Goal: Task Accomplishment & Management: Use online tool/utility

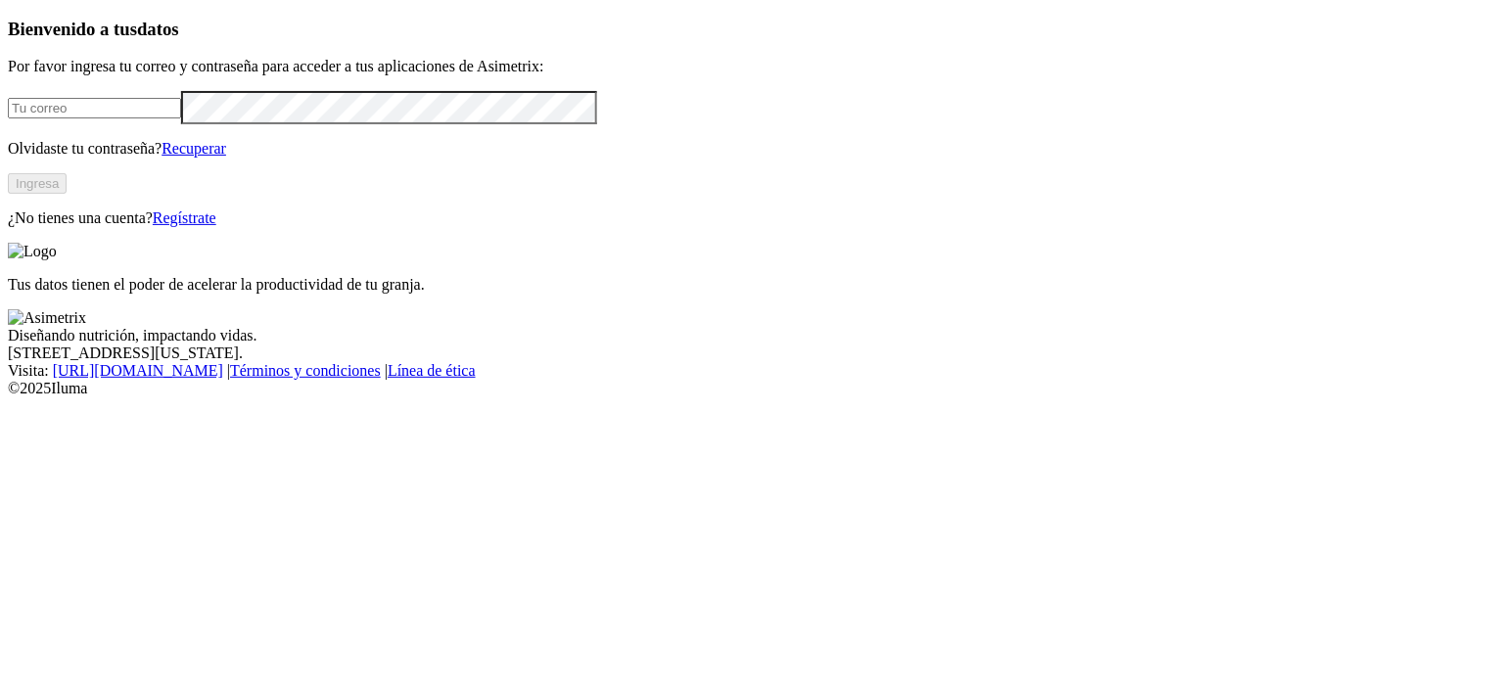
type input "[PERSON_NAME][EMAIL_ADDRESS][PERSON_NAME][DOMAIN_NAME]"
click at [67, 194] on button "Ingresa" at bounding box center [37, 183] width 59 height 21
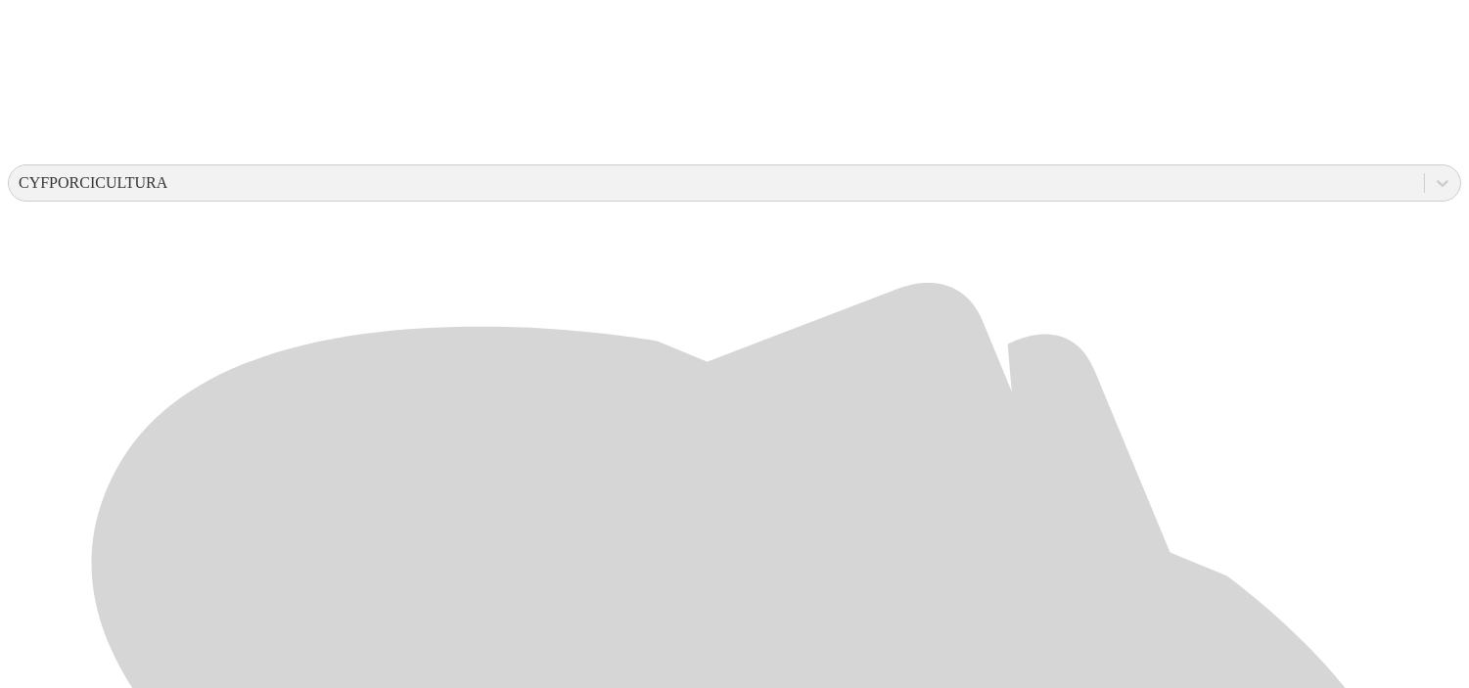
scroll to position [637, 0]
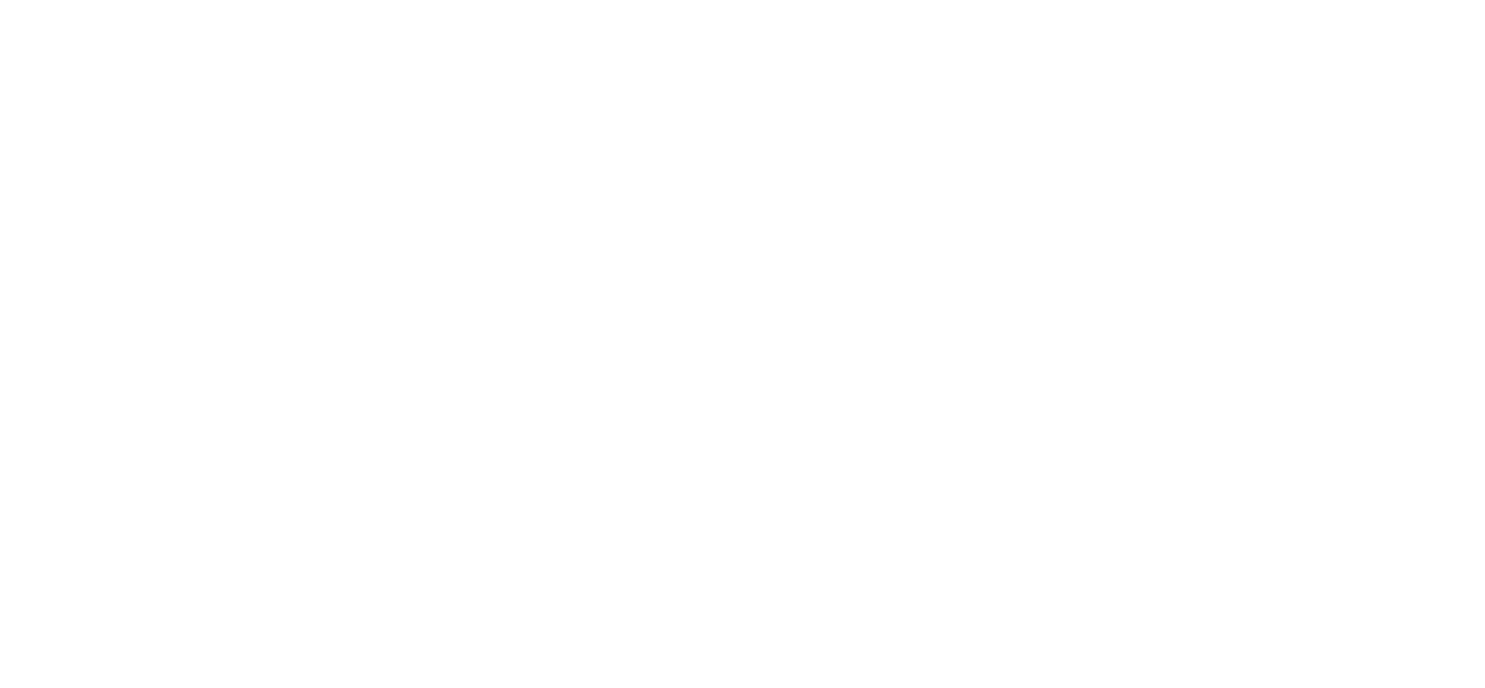
type input "[DATE]"
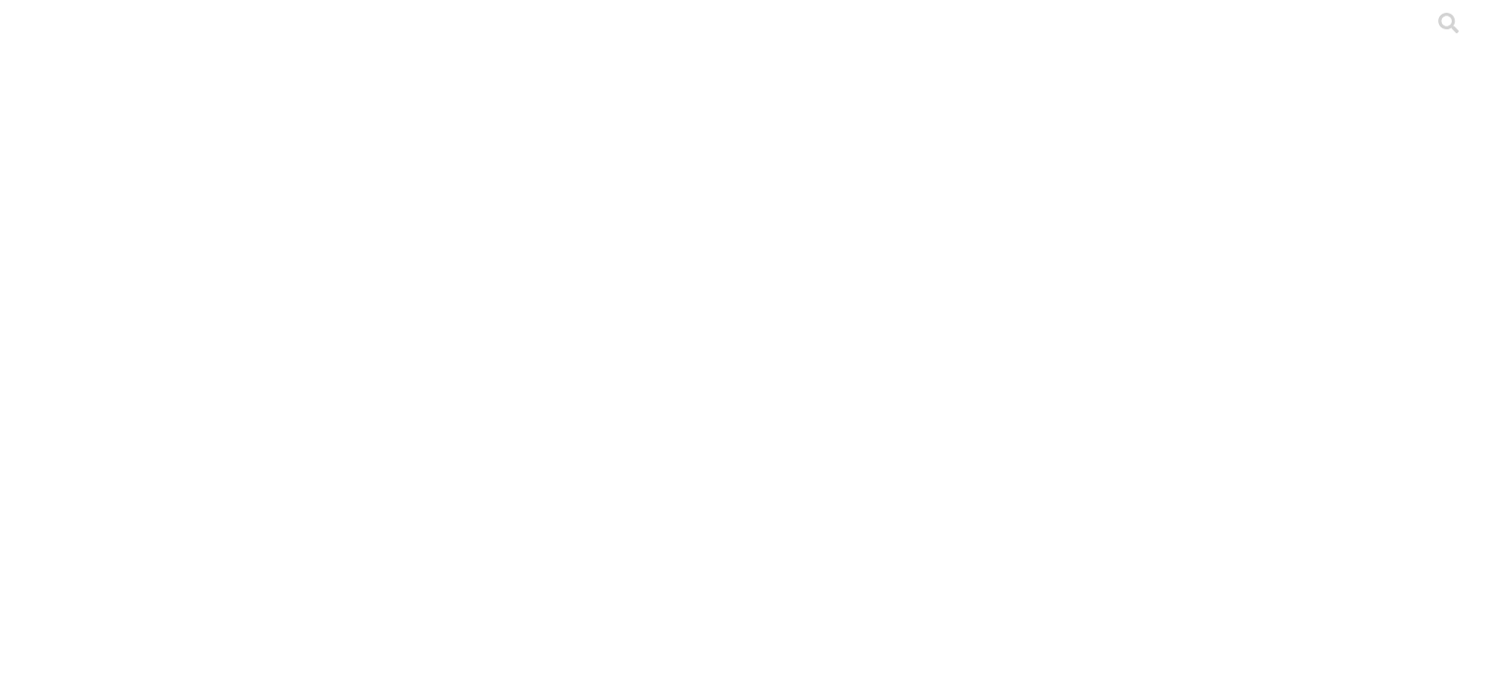
type input "[DATE]"
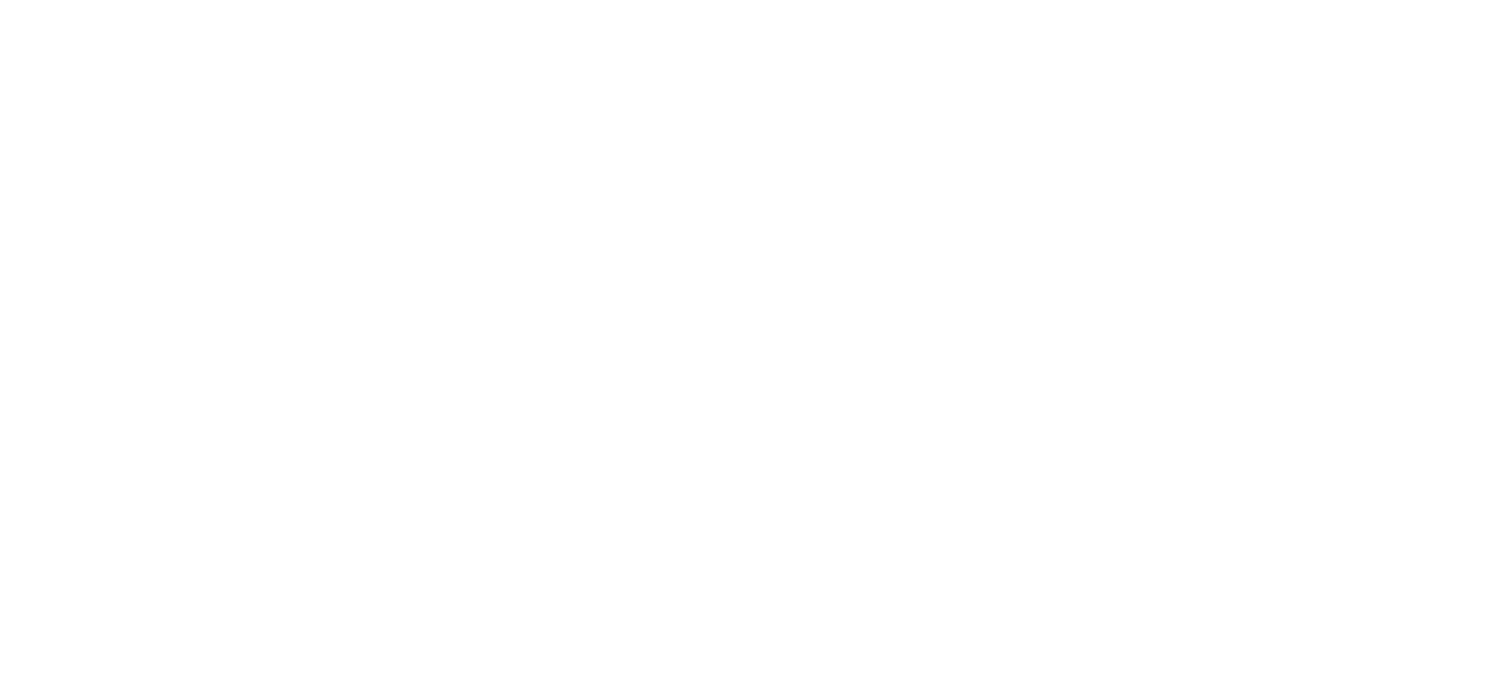
type input "[DATE]"
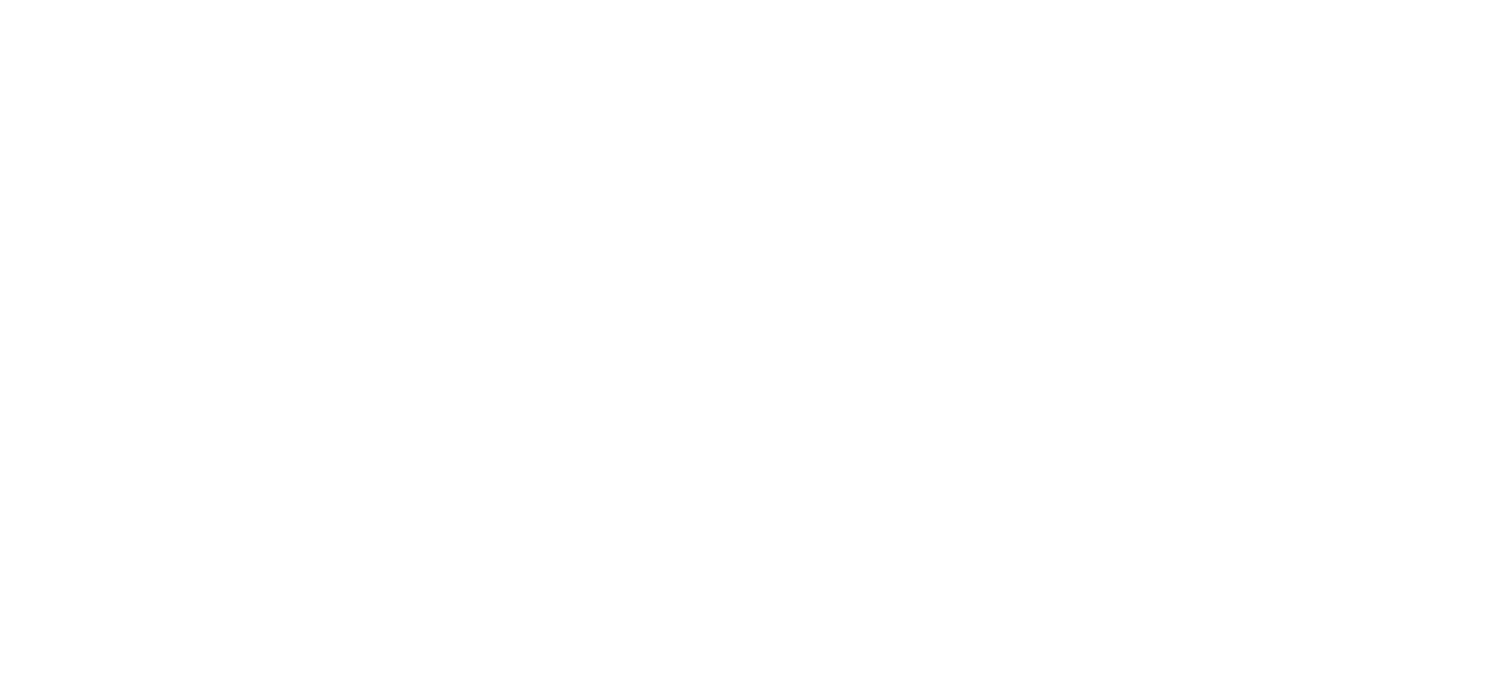
type input "[DATE]"
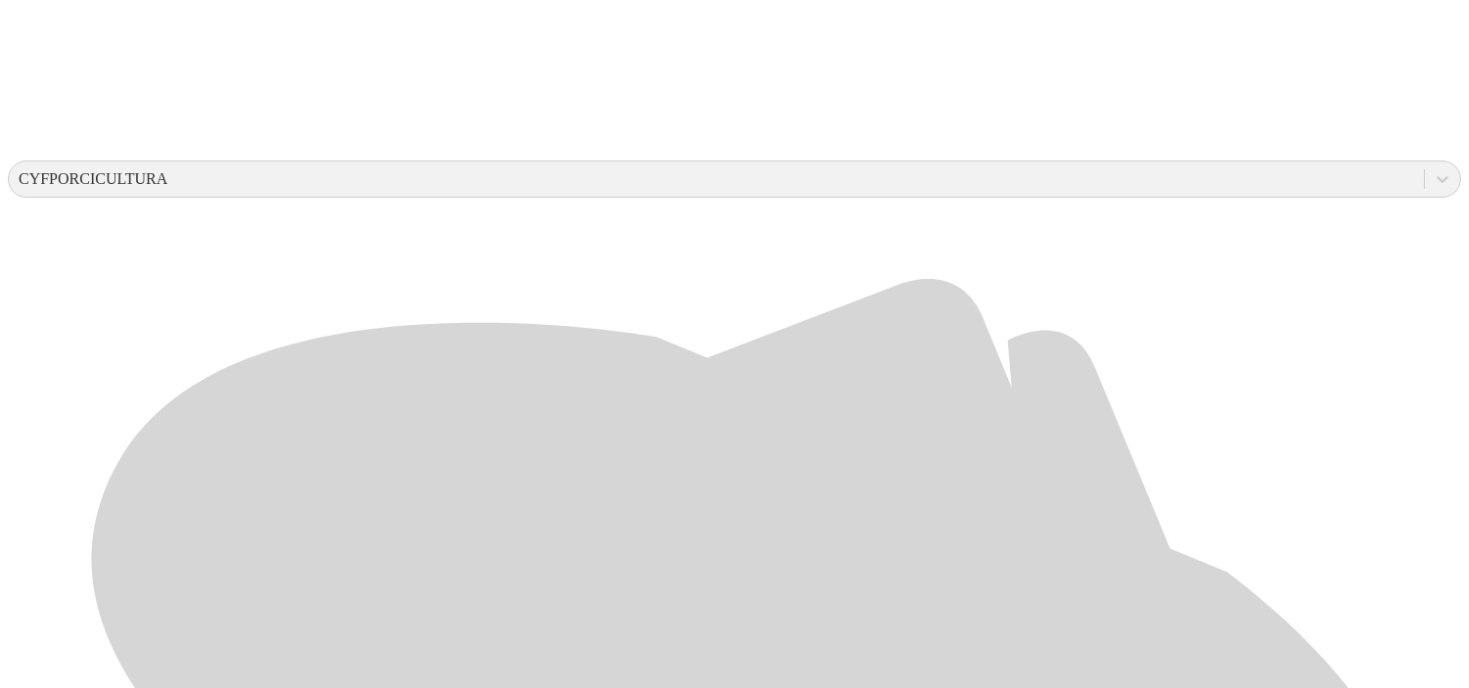
scroll to position [637, 0]
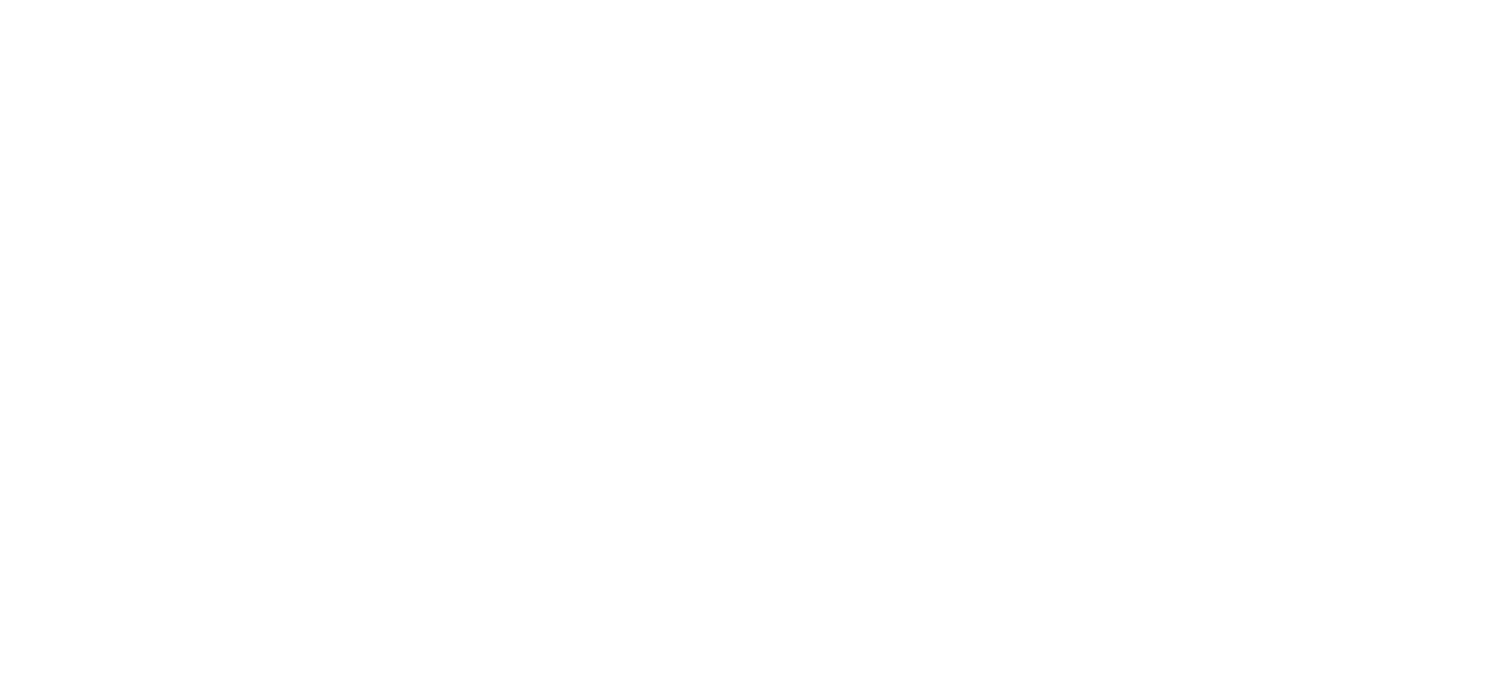
type input "[DATE]"
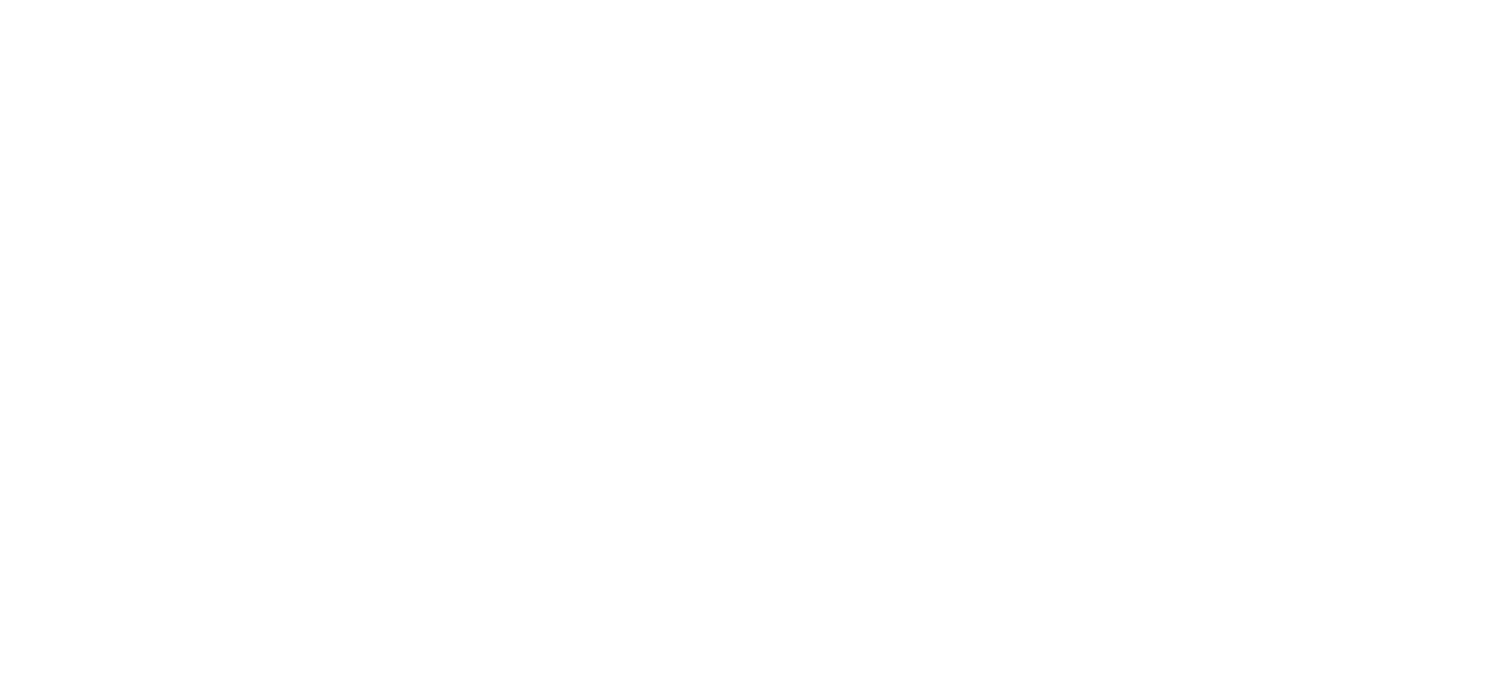
type input "[DATE]"
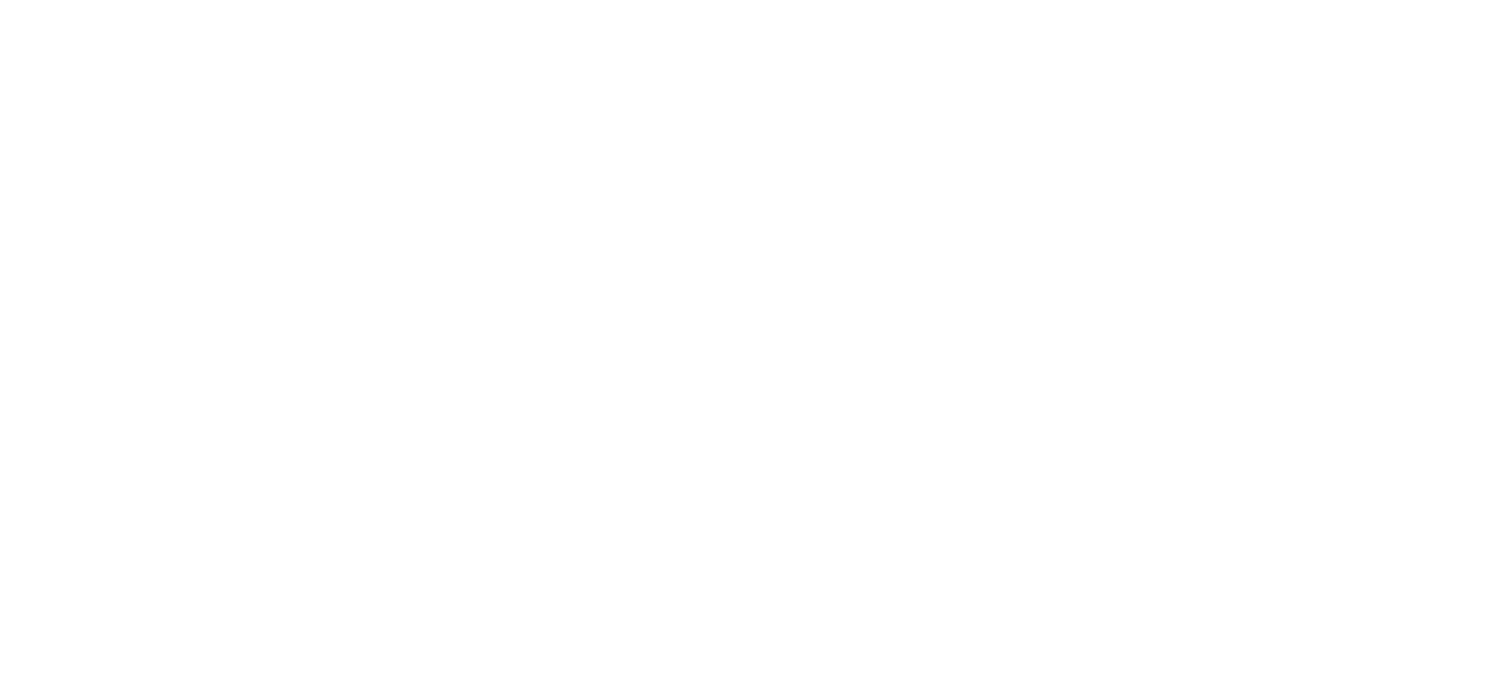
type input "[DATE]"
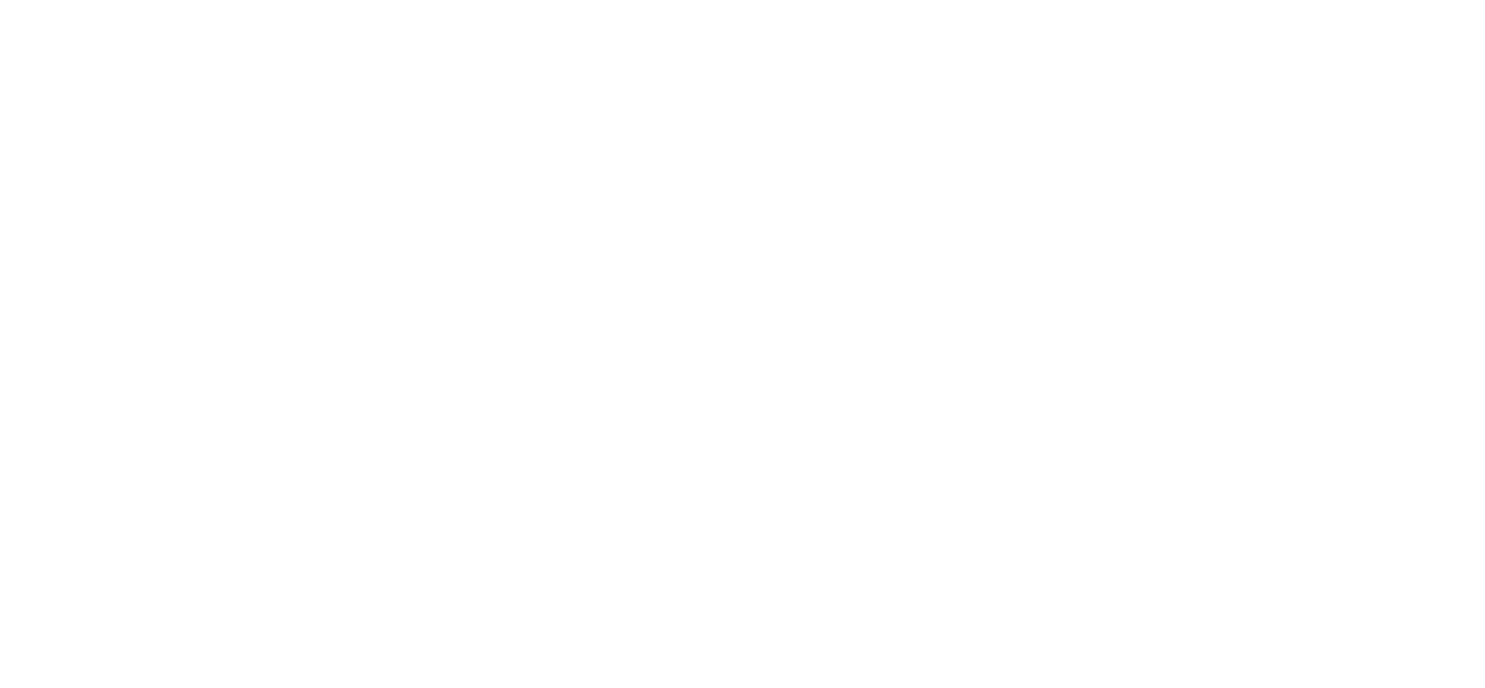
type input "[DATE]"
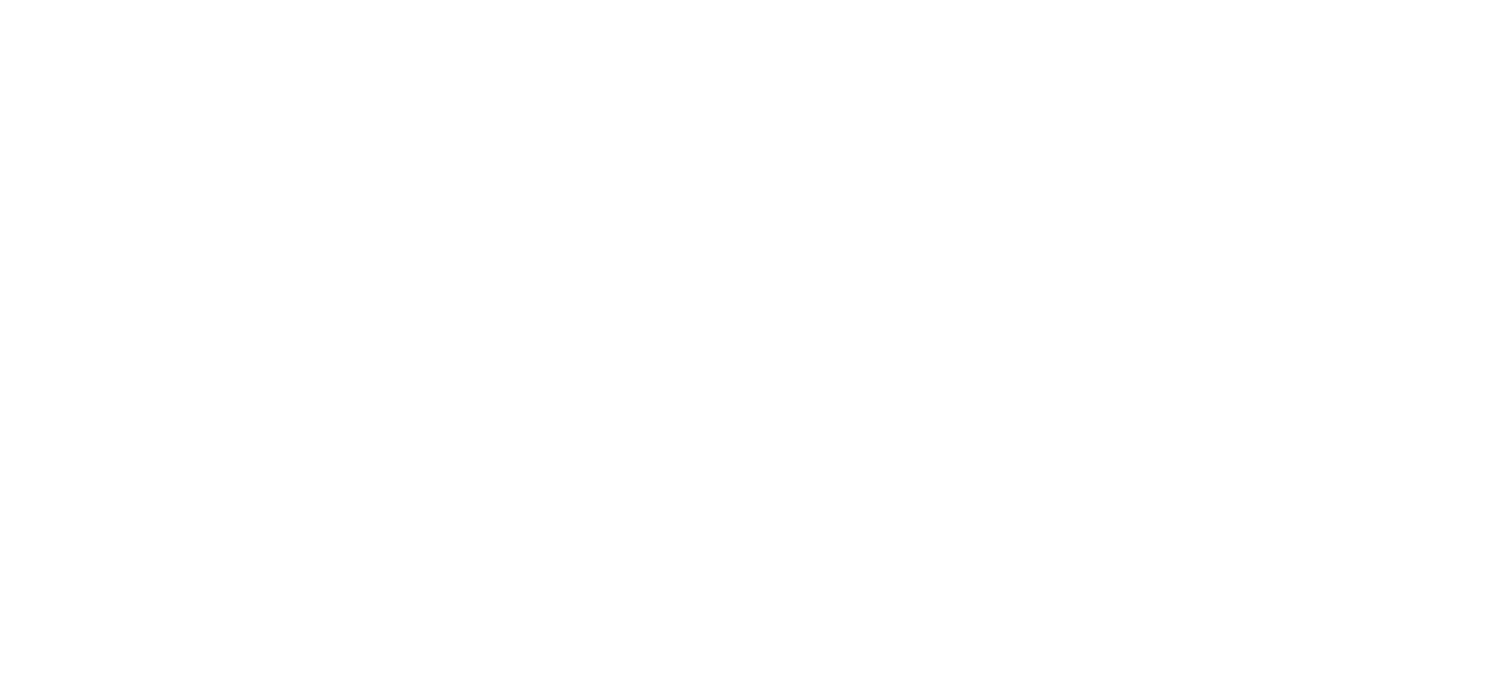
type input "[DATE]"
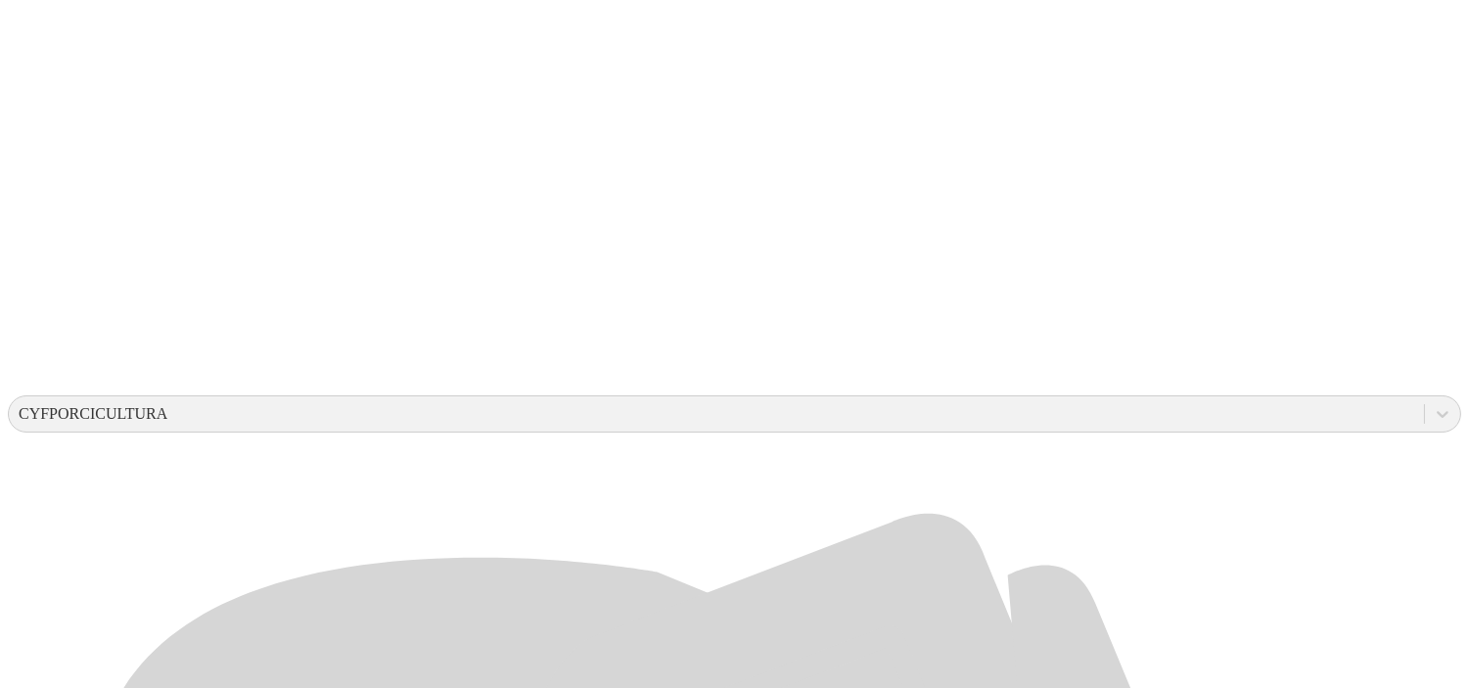
scroll to position [433, 0]
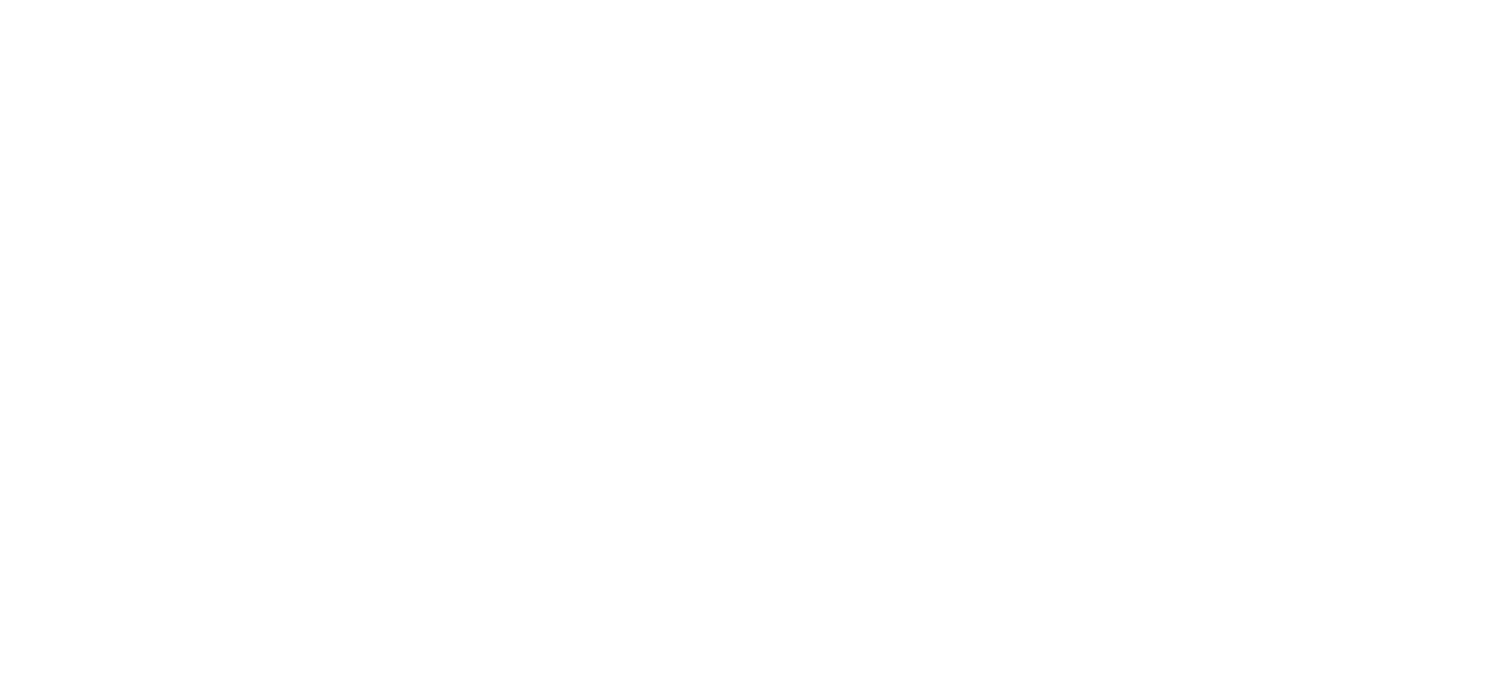
type input "[DATE]"
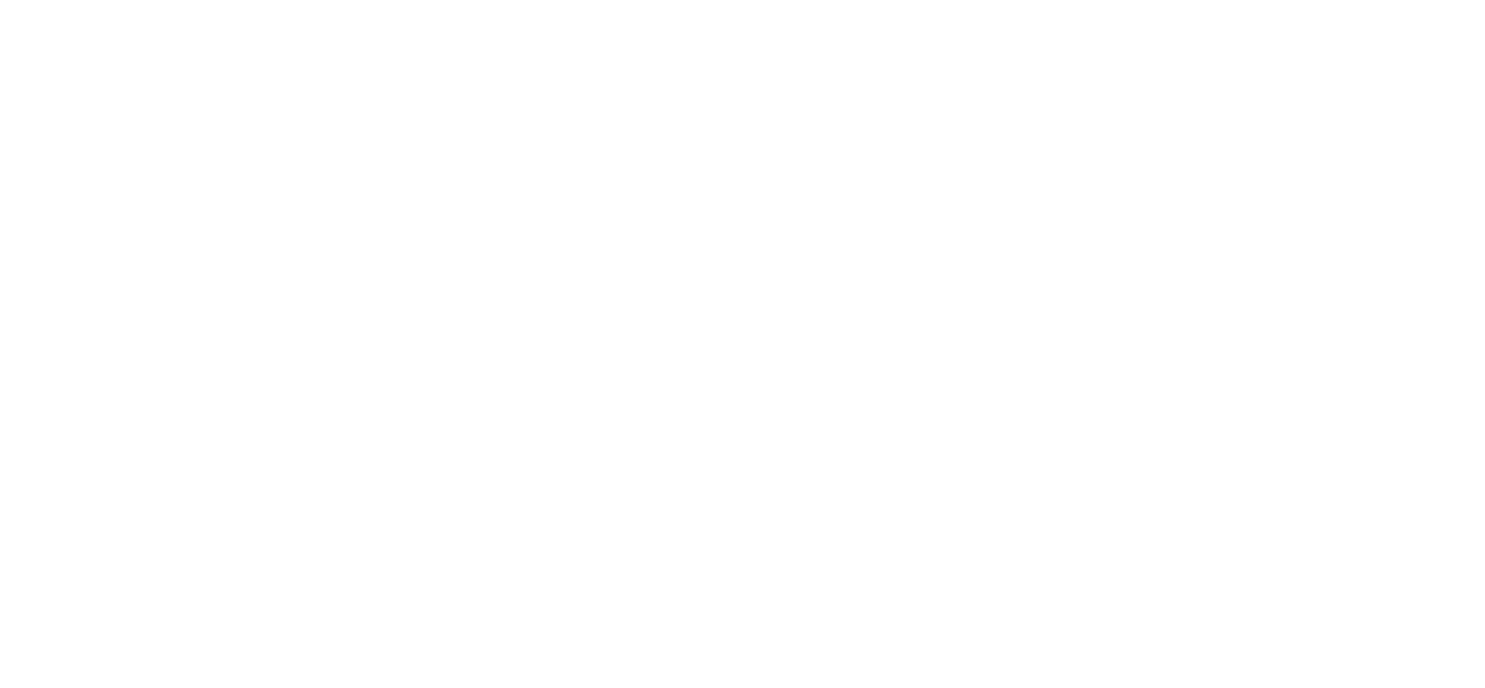
type input "[DATE]"
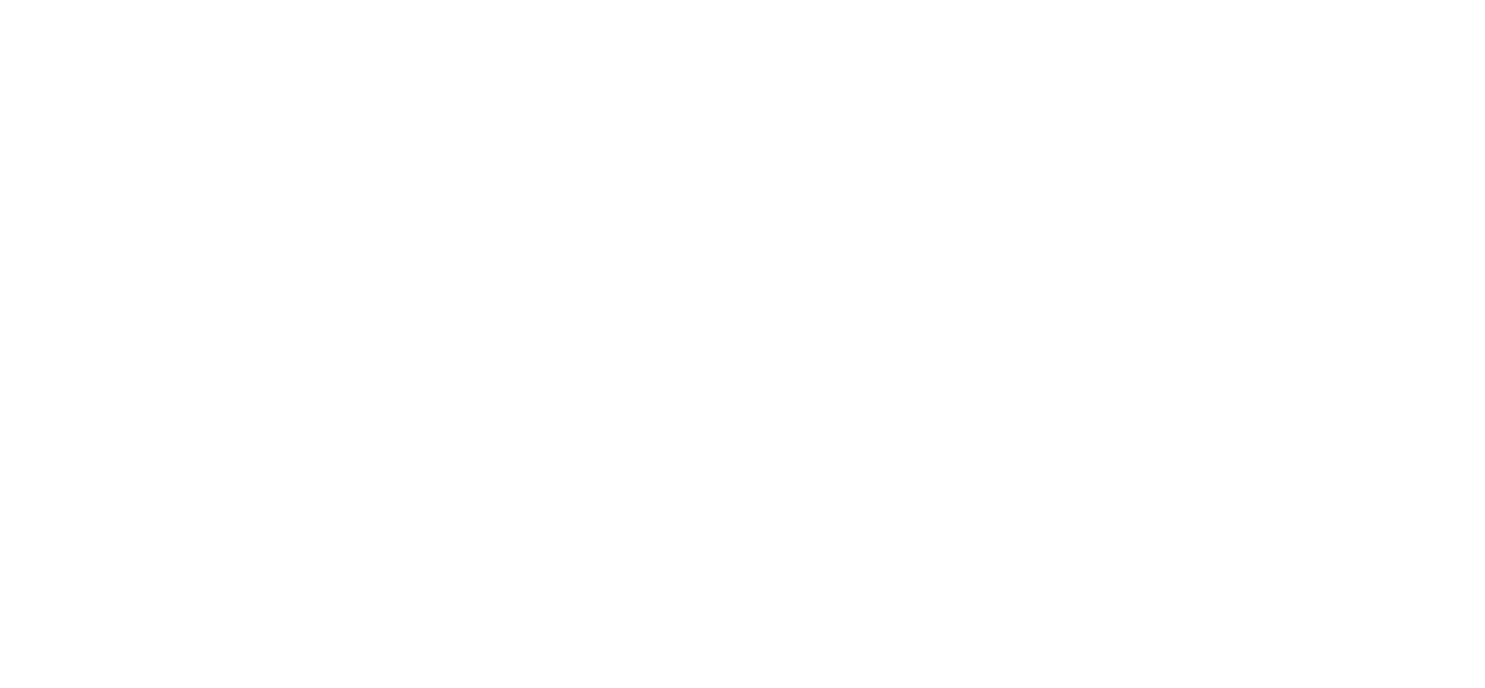
type input "[DATE]"
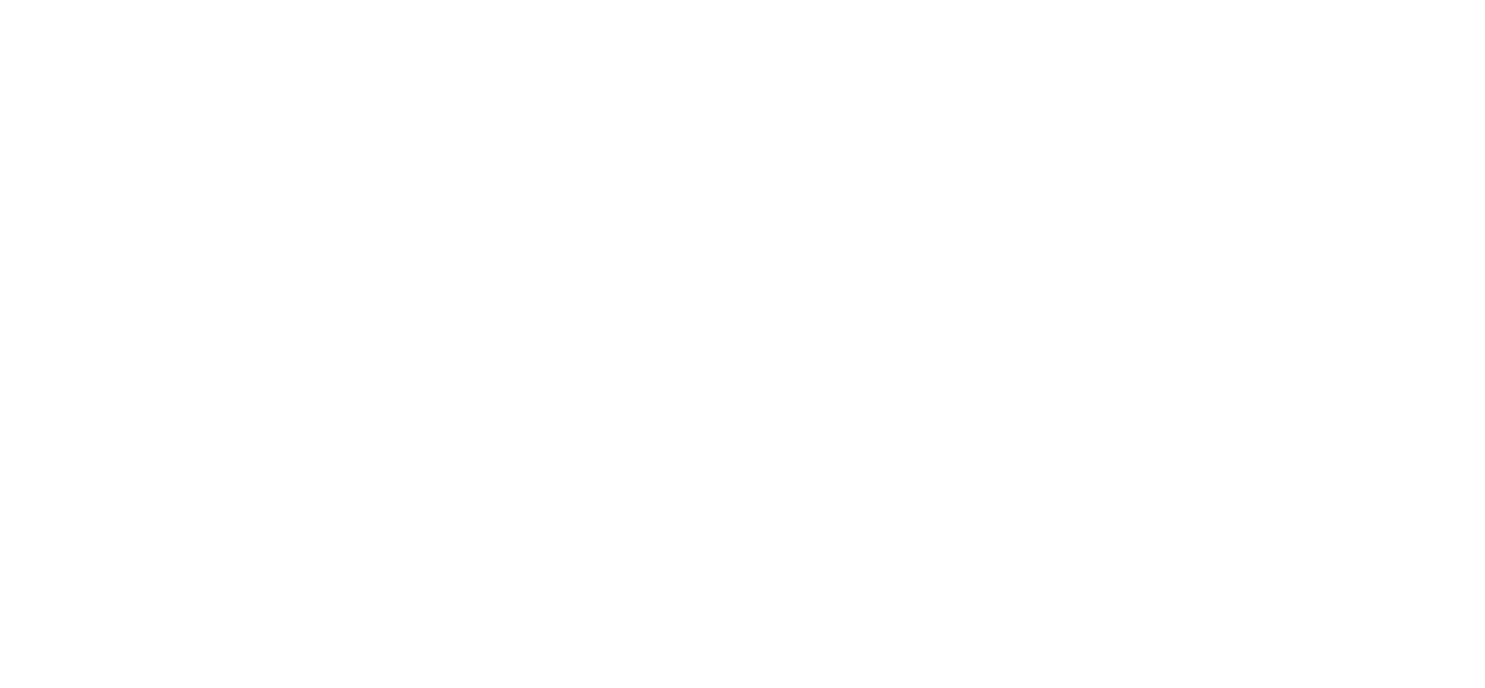
type input "[DATE]"
